Goal: Information Seeking & Learning: Learn about a topic

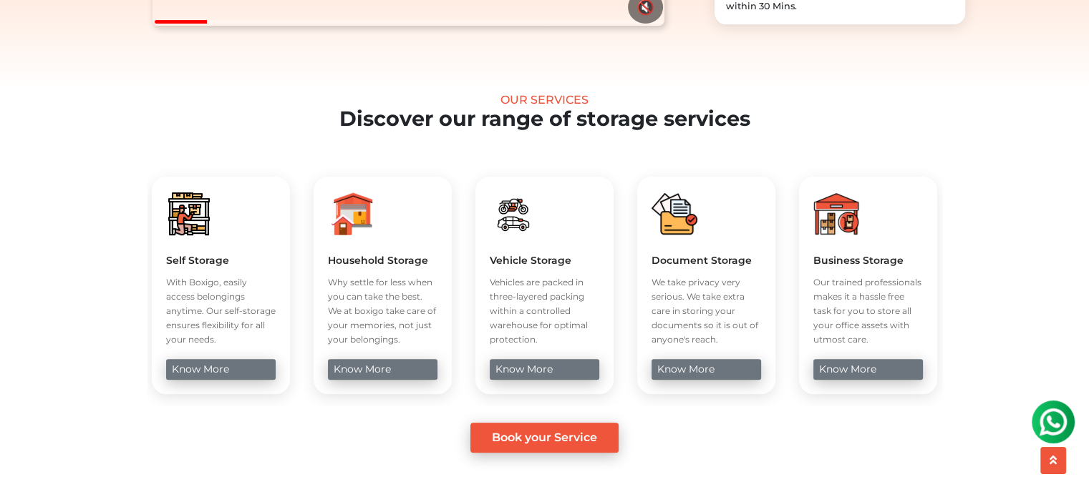
click at [341, 237] on img at bounding box center [351, 214] width 46 height 46
click at [369, 380] on link "know more" at bounding box center [383, 369] width 110 height 21
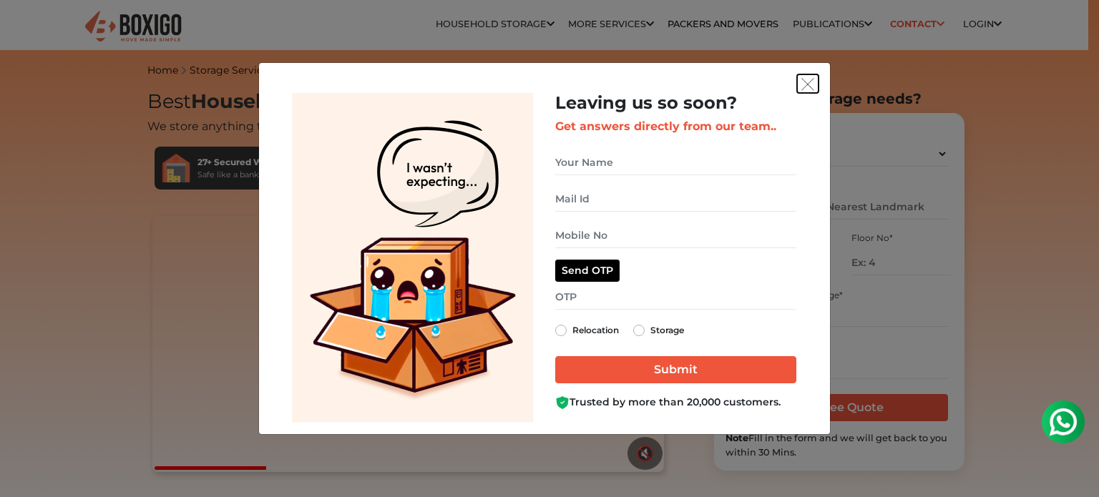
click at [805, 82] on img "get free quote dialog" at bounding box center [808, 84] width 13 height 13
